Goal: Contribute content: Add original content to the website for others to see

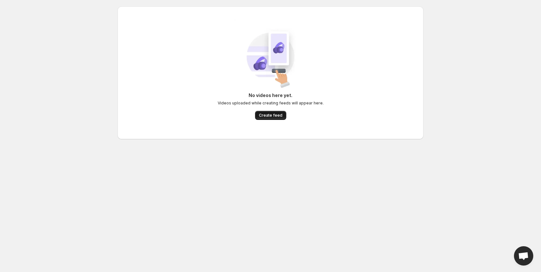
click at [271, 115] on span "Create feed" at bounding box center [271, 115] width 24 height 5
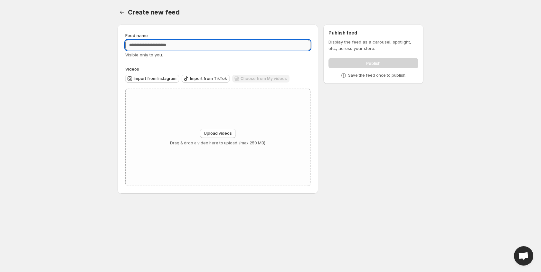
click at [177, 44] on input "Feed name" at bounding box center [217, 45] width 185 height 10
click at [193, 57] on div "Visible only to you." at bounding box center [217, 55] width 185 height 6
click at [190, 47] on input "Feed name" at bounding box center [217, 45] width 185 height 10
click at [190, 56] on div "Visible only to you." at bounding box center [217, 55] width 185 height 6
click at [187, 47] on input "Feed name" at bounding box center [217, 45] width 185 height 10
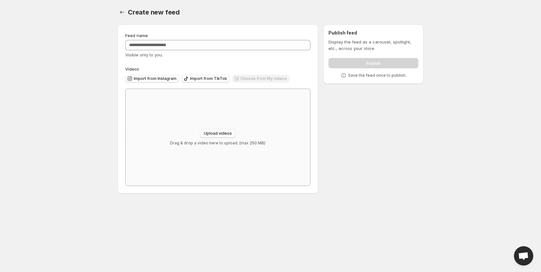
click at [223, 129] on button "Upload videos" at bounding box center [218, 133] width 36 height 9
type input "**********"
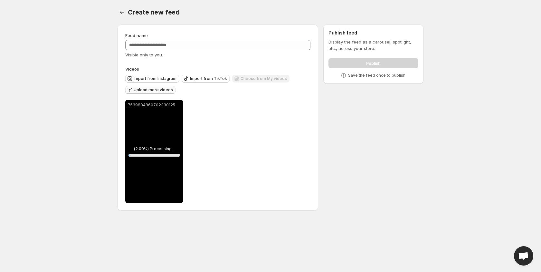
click at [161, 91] on span "Upload more videos" at bounding box center [153, 89] width 39 height 5
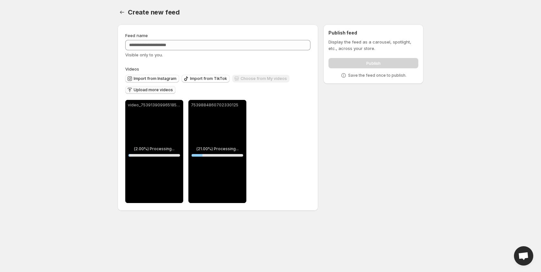
click at [153, 90] on span "Upload more videos" at bounding box center [153, 89] width 39 height 5
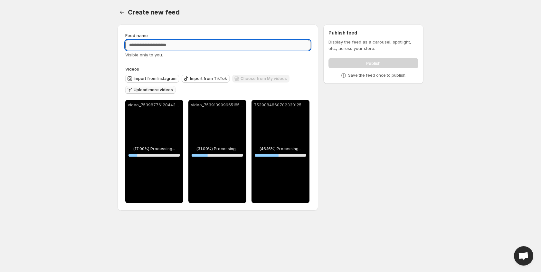
click at [165, 48] on input "Feed name" at bounding box center [217, 45] width 185 height 10
click at [160, 44] on input "**********" at bounding box center [217, 45] width 185 height 10
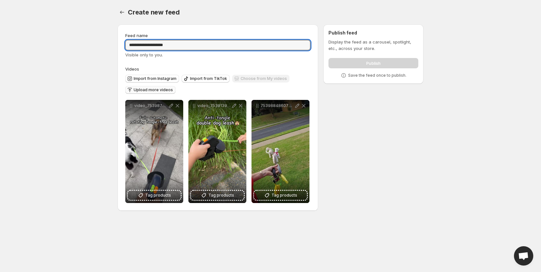
type input "**********"
click at [208, 52] on div "Visible only to you." at bounding box center [217, 55] width 185 height 6
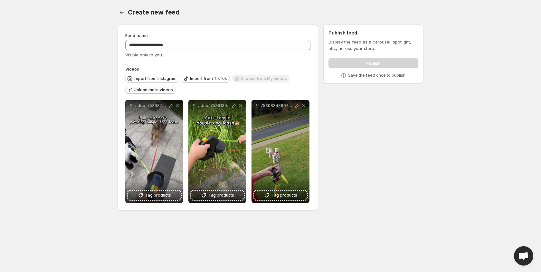
click at [363, 60] on div "Publish" at bounding box center [374, 61] width 90 height 13
click at [363, 63] on div "Publish" at bounding box center [374, 61] width 90 height 13
click at [375, 51] on p "Display the feed as a carousel, spotlight, etc., across your store." at bounding box center [374, 45] width 90 height 13
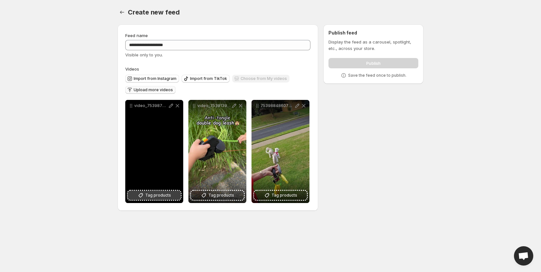
click at [165, 193] on span "Tag products" at bounding box center [158, 195] width 26 height 6
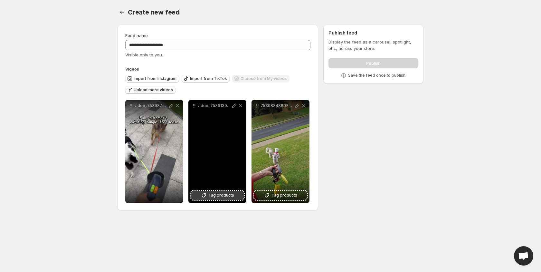
click at [208, 196] on button "Tag products" at bounding box center [217, 195] width 53 height 9
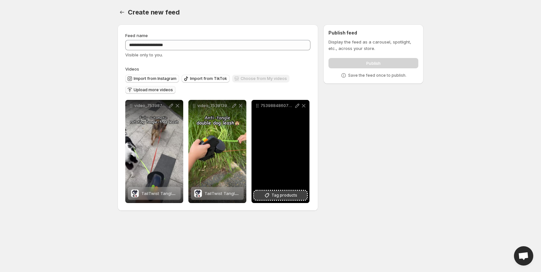
click at [276, 196] on span "Tag products" at bounding box center [285, 195] width 26 height 6
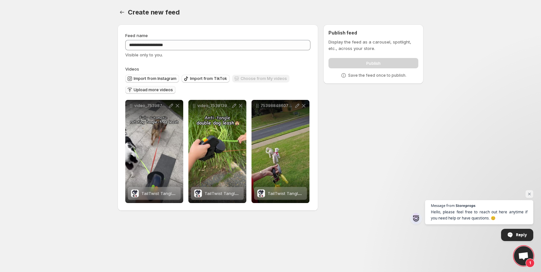
click at [301, 92] on div "Import from Instagram Import from TikTok Choose from My videos Upload more vide…" at bounding box center [217, 83] width 188 height 23
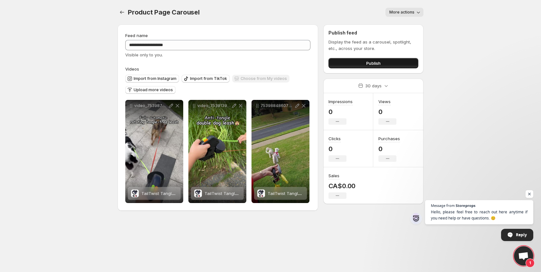
click at [347, 62] on button "Publish" at bounding box center [374, 63] width 90 height 10
click at [379, 63] on span "Publish" at bounding box center [373, 63] width 14 height 6
